Goal: Information Seeking & Learning: Learn about a topic

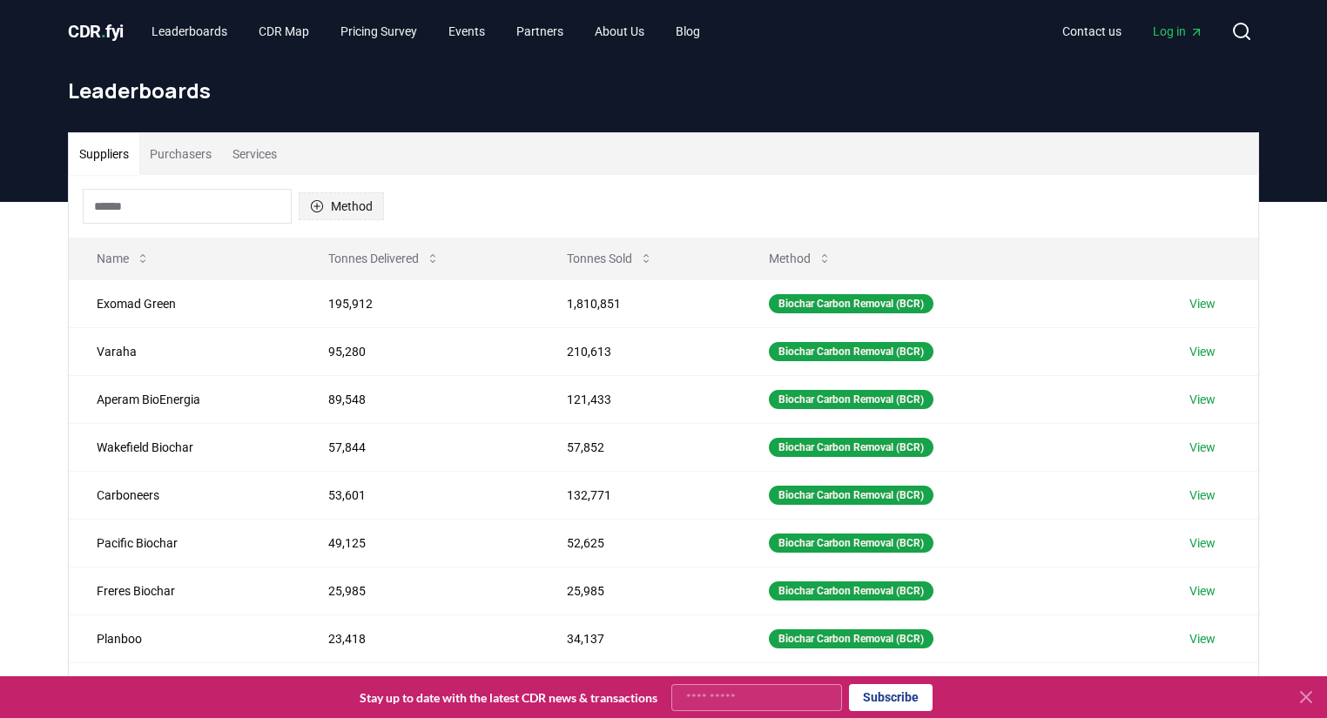
click at [345, 215] on button "Method" at bounding box center [341, 206] width 85 height 28
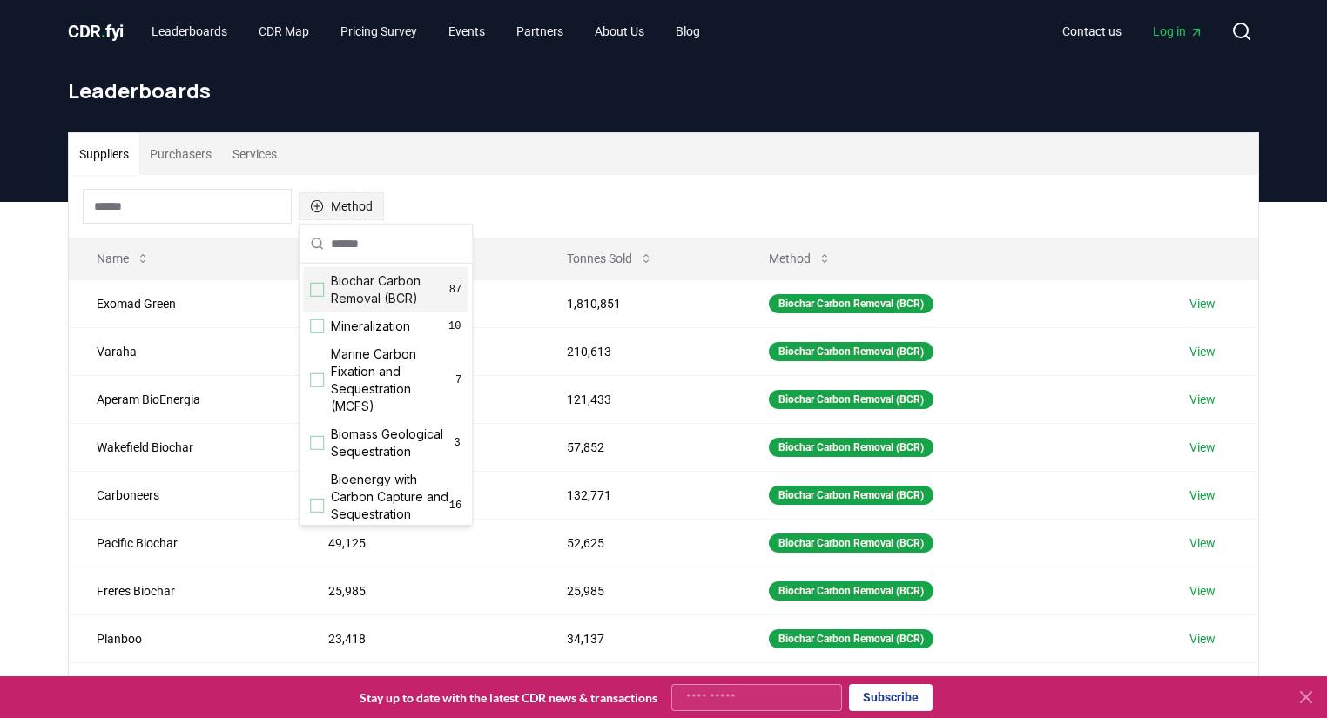
click at [345, 215] on button "Method" at bounding box center [341, 206] width 85 height 28
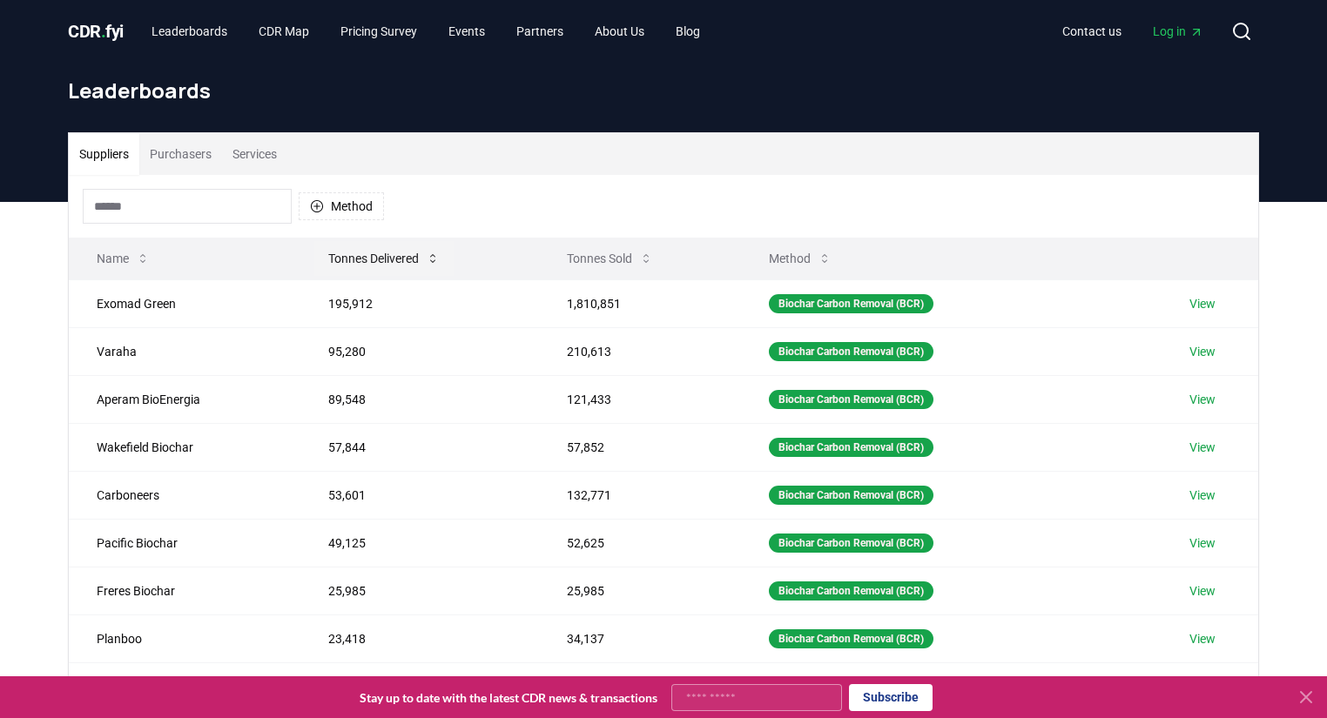
click at [405, 252] on button "Tonnes Delivered" at bounding box center [383, 258] width 139 height 35
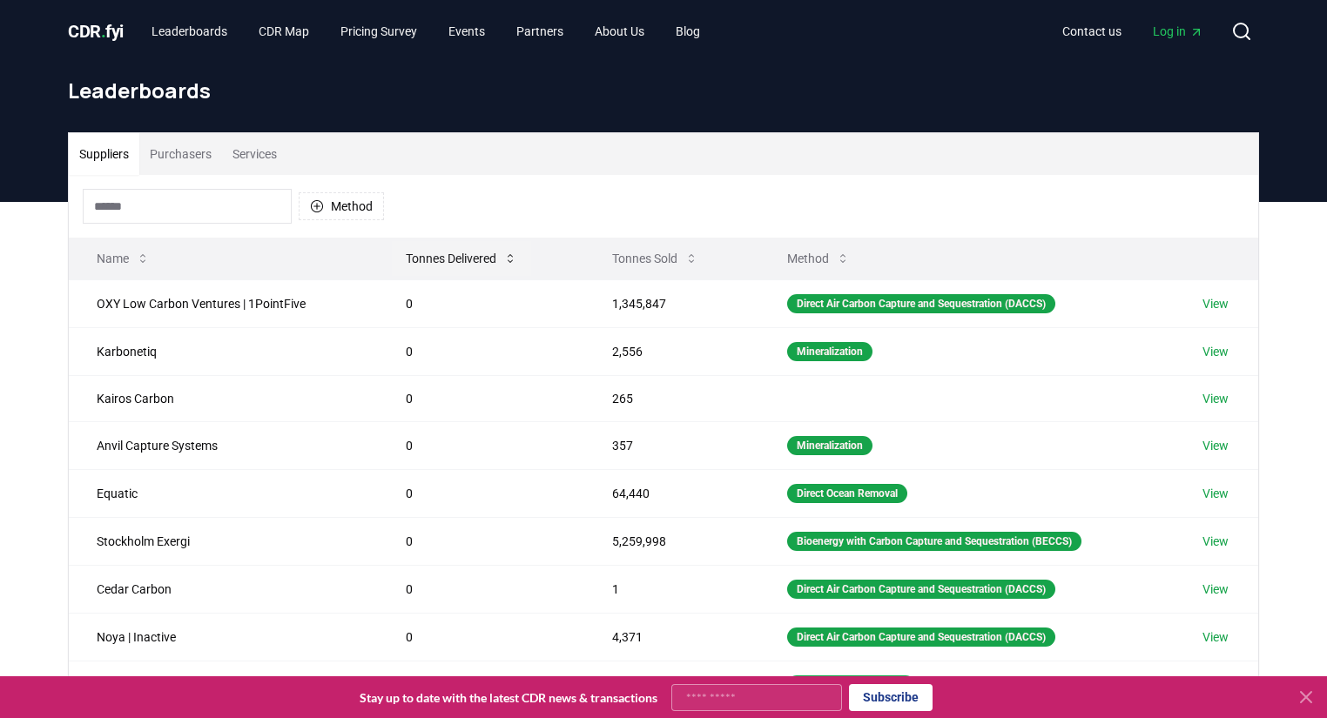
click at [405, 252] on button "Tonnes Delivered" at bounding box center [461, 258] width 139 height 35
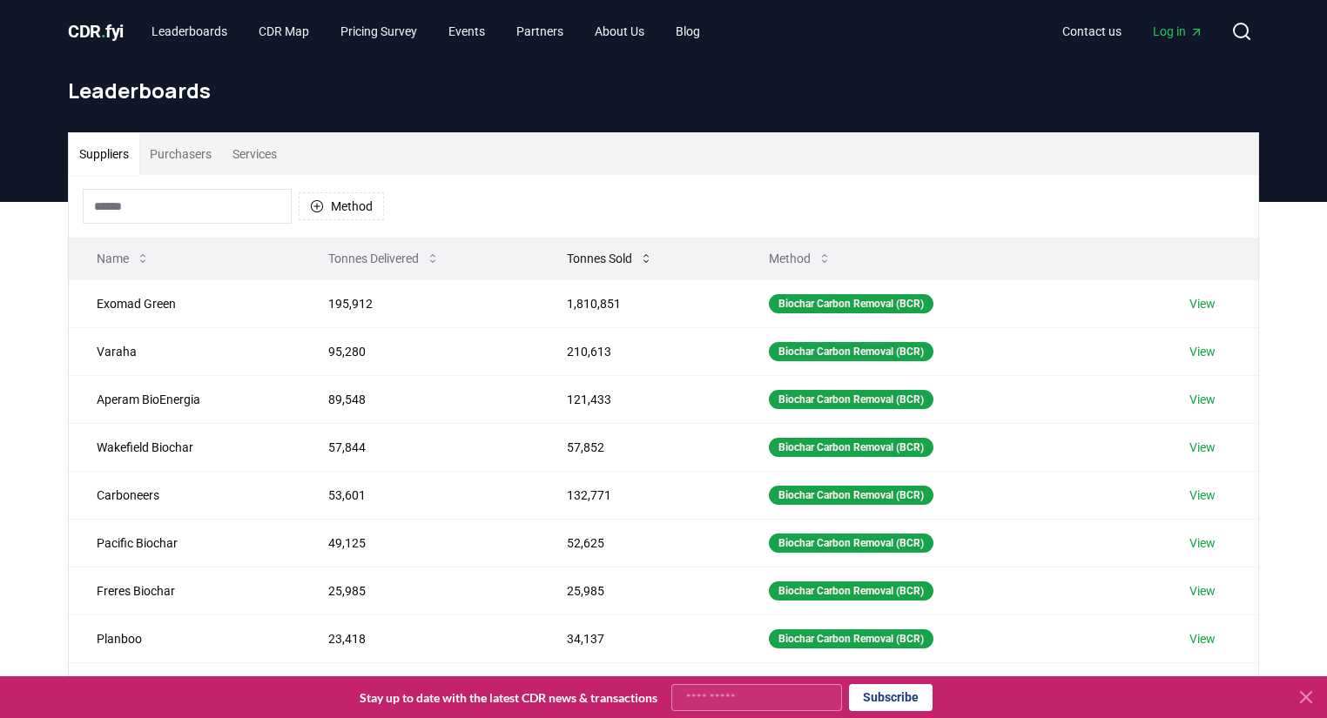
click at [616, 254] on button "Tonnes Sold" at bounding box center [610, 258] width 114 height 35
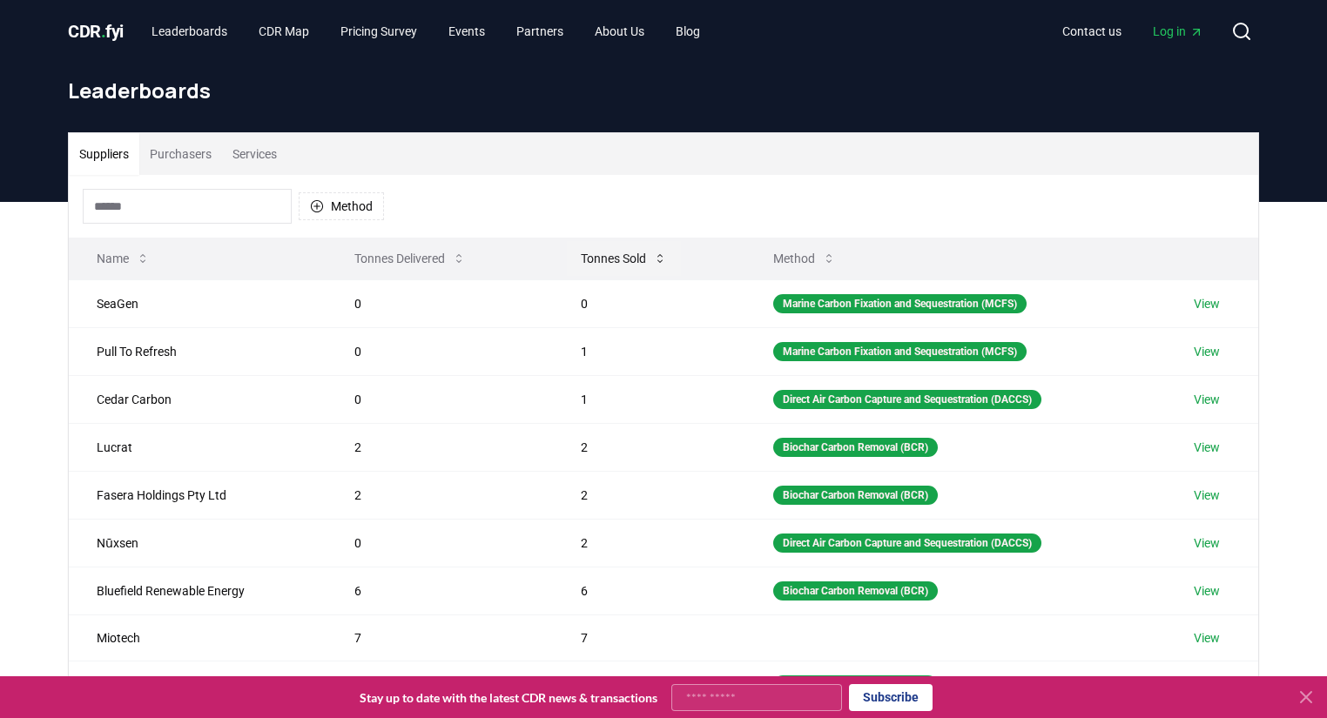
click at [616, 254] on button "Tonnes Sold" at bounding box center [624, 258] width 114 height 35
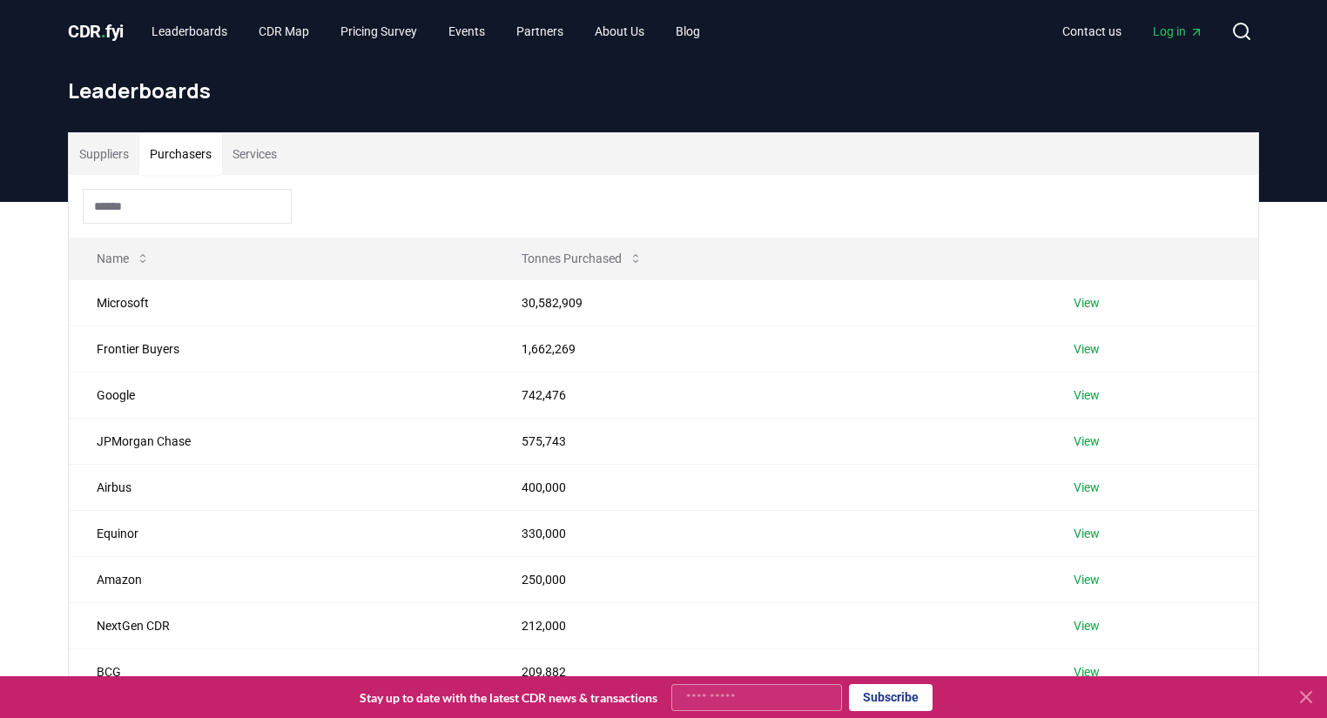
click at [192, 155] on button "Purchasers" at bounding box center [180, 154] width 83 height 42
click at [534, 259] on button "Tonnes Purchased" at bounding box center [582, 258] width 149 height 35
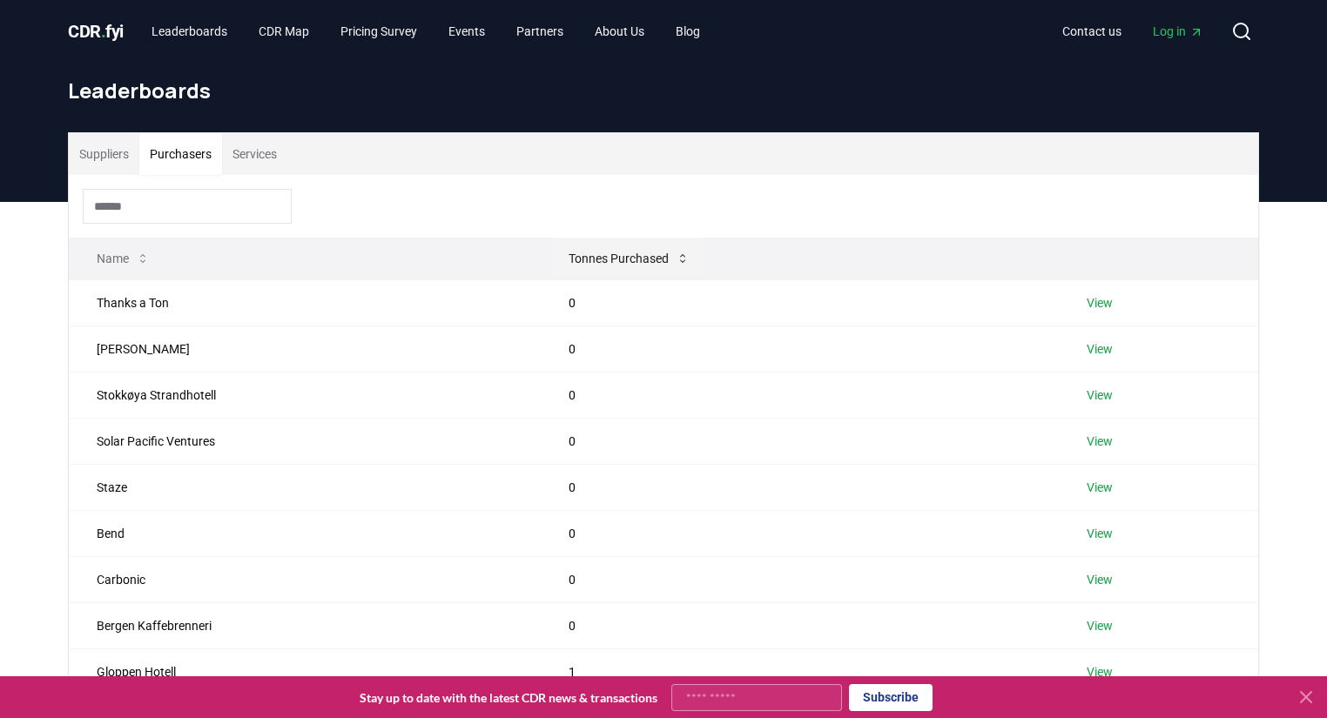
click at [534, 259] on th "Name" at bounding box center [305, 259] width 472 height 42
click at [582, 256] on button "Tonnes Purchased" at bounding box center [629, 258] width 149 height 35
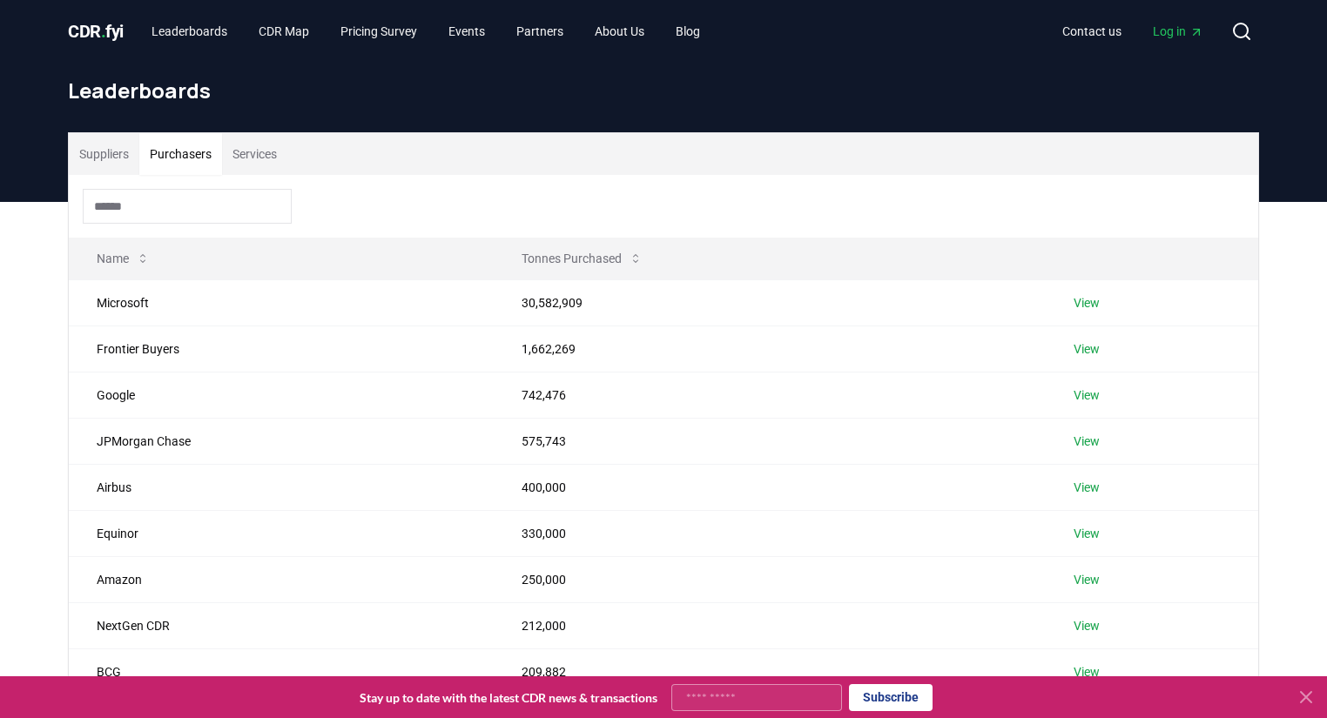
click at [115, 148] on button "Suppliers" at bounding box center [104, 154] width 71 height 42
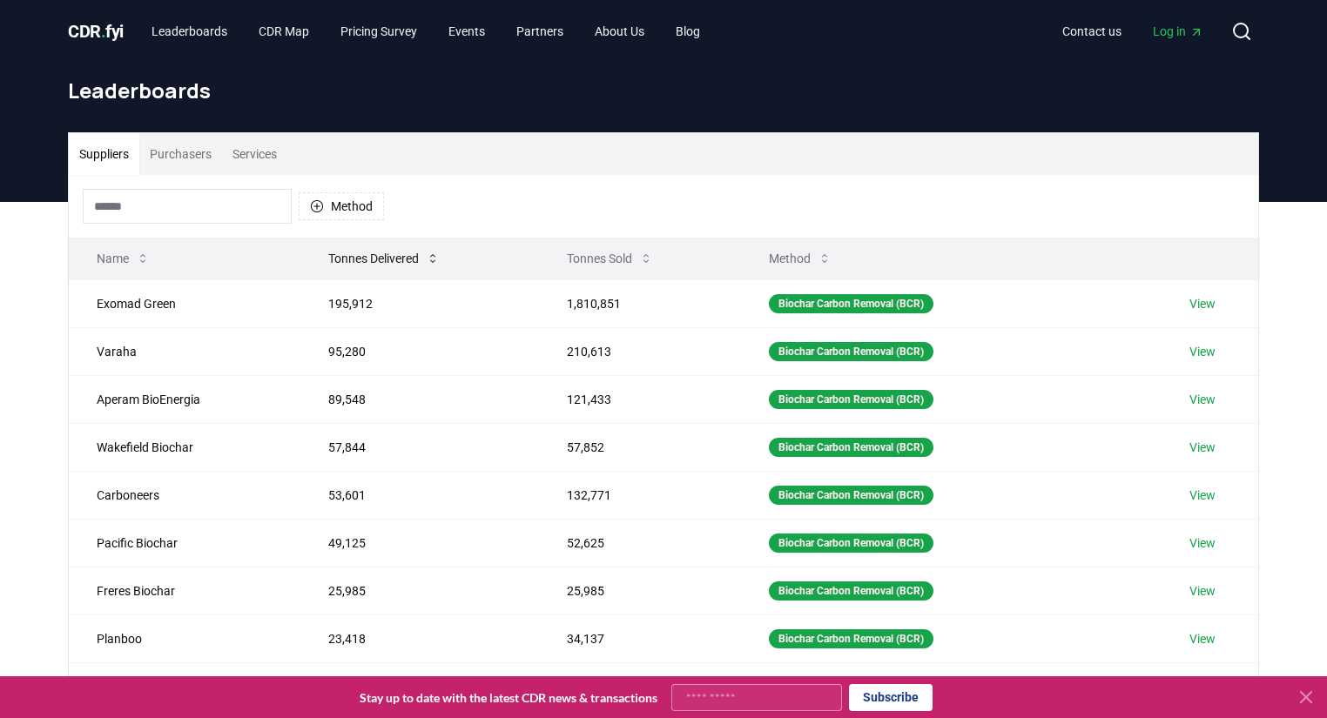
click at [362, 263] on button "Tonnes Delivered" at bounding box center [383, 258] width 139 height 35
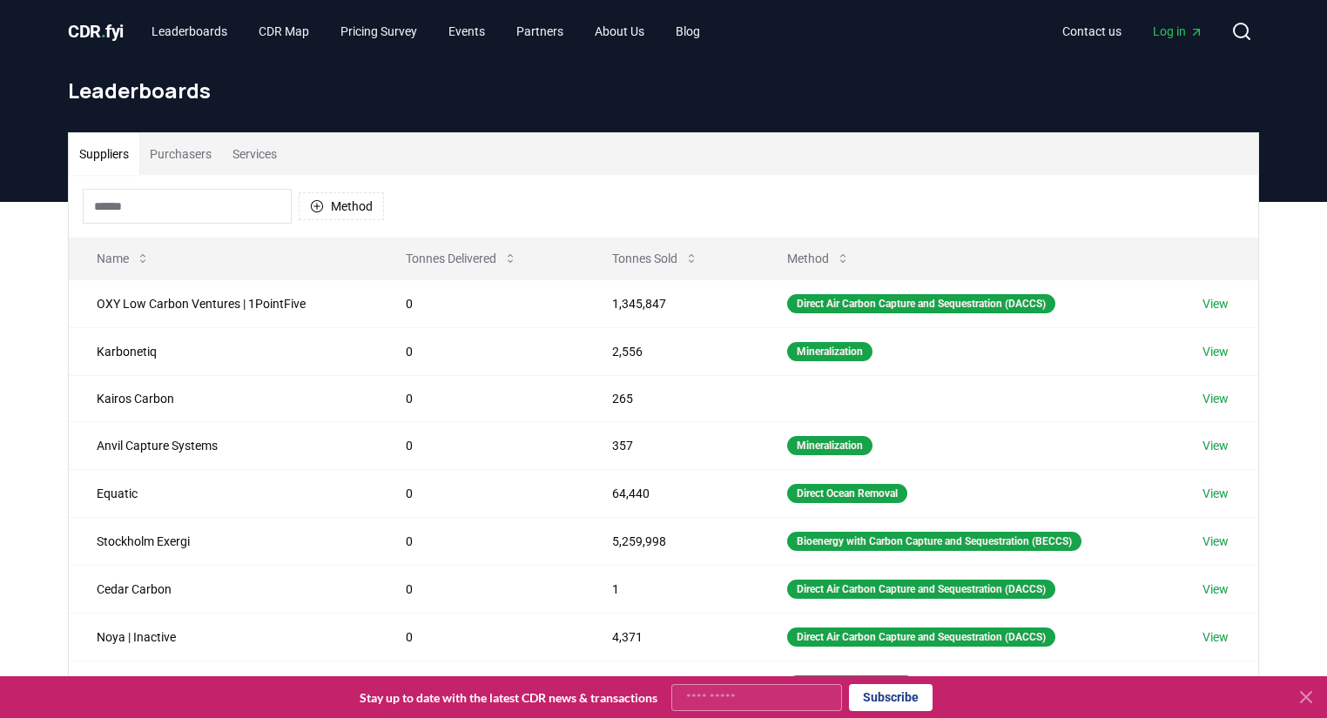
click at [254, 157] on button "Services" at bounding box center [254, 154] width 65 height 42
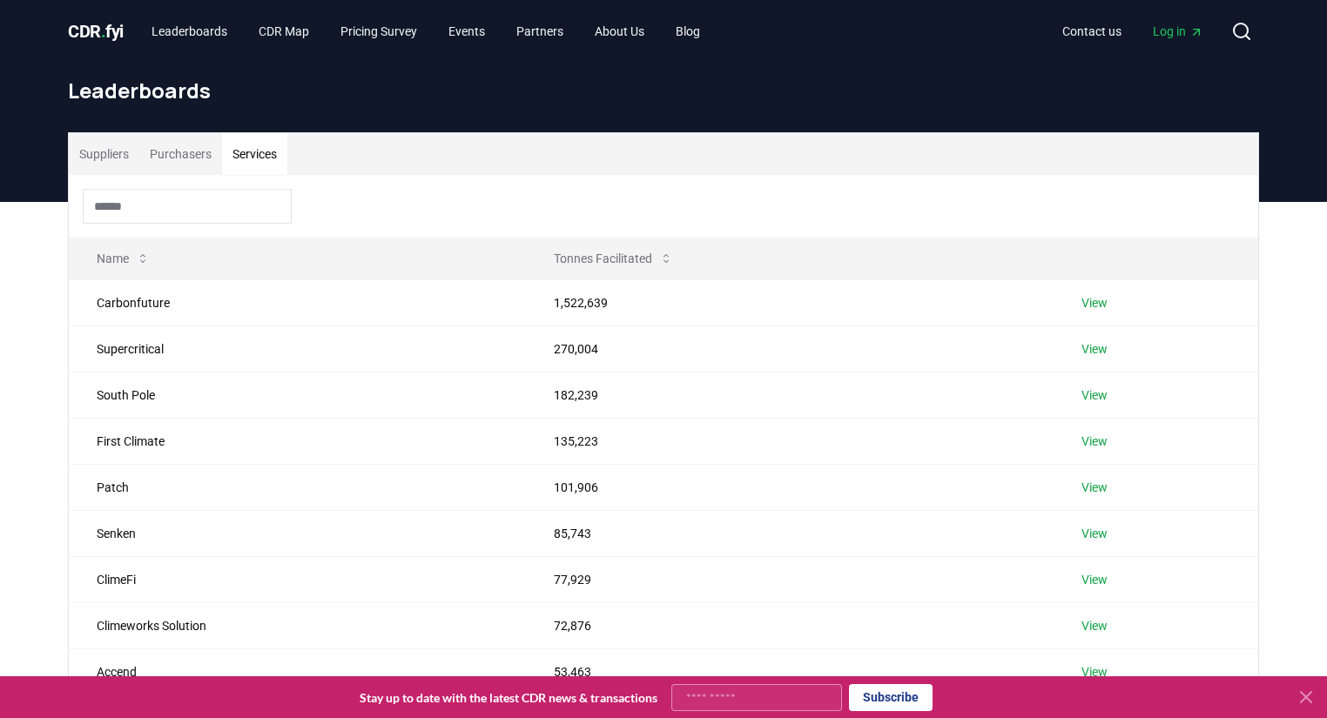
click at [1153, 28] on span "Log in" at bounding box center [1178, 31] width 50 height 17
